Goal: Task Accomplishment & Management: Use online tool/utility

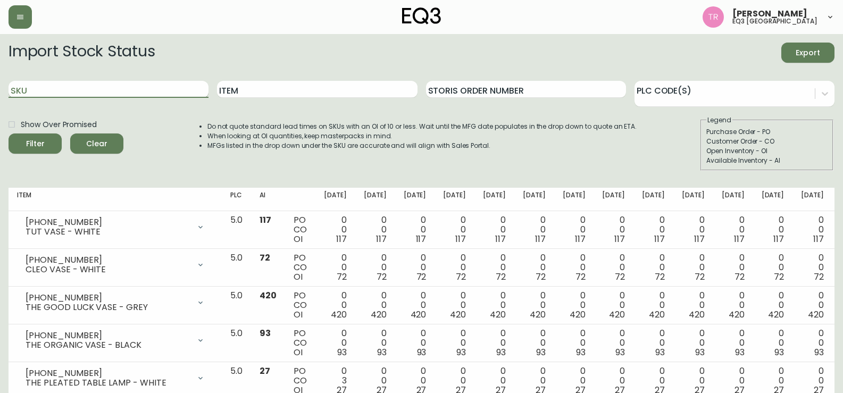
click at [38, 91] on input "SKU" at bounding box center [109, 89] width 200 height 17
paste input "[PHONE_NUMBER]"
click at [143, 86] on input "[PHONE_NUMBER]" at bounding box center [109, 89] width 200 height 17
click at [41, 136] on button "Filter" at bounding box center [35, 143] width 53 height 20
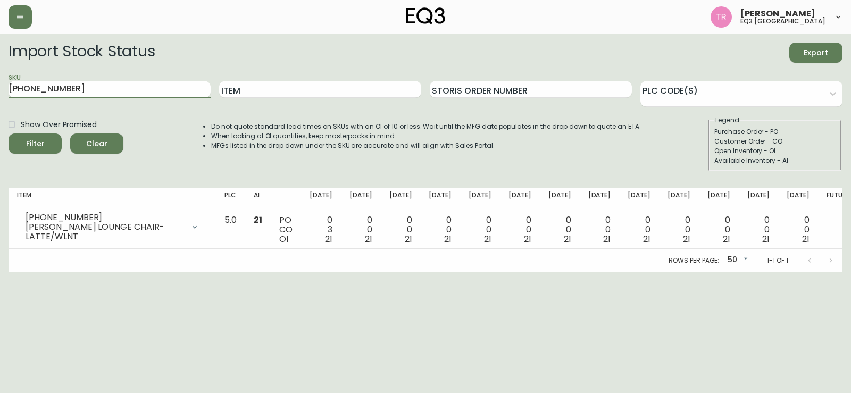
drag, startPoint x: 47, startPoint y: 88, endPoint x: 0, endPoint y: 85, distance: 47.4
click at [0, 84] on main "Import Stock Status Export SKU [PHONE_NUMBER] Item Storis Order Number PLC Code…" at bounding box center [425, 153] width 851 height 238
paste input "2"
type input "[PHONE_NUMBER]"
click at [45, 142] on span "Filter" at bounding box center [35, 143] width 36 height 13
